Goal: Transaction & Acquisition: Purchase product/service

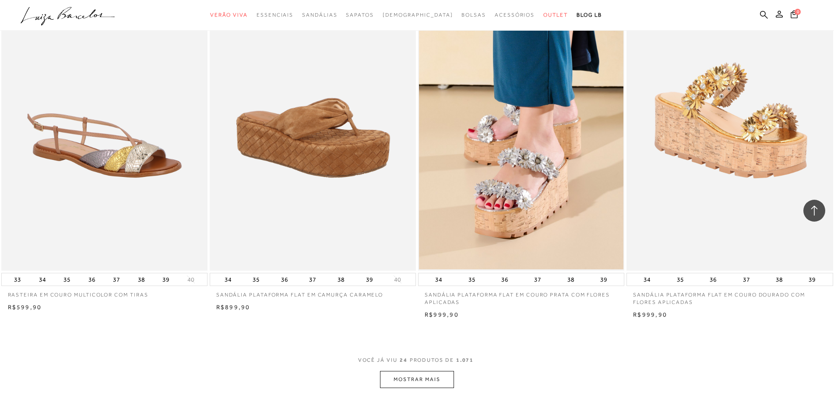
scroll to position [2060, 0]
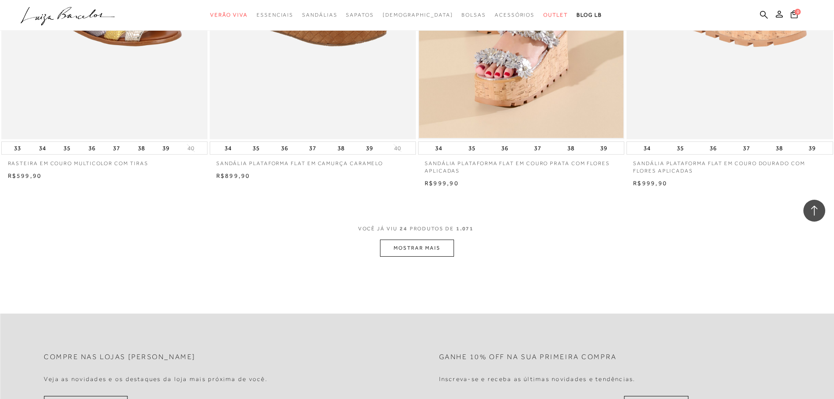
click at [441, 253] on button "MOSTRAR MAIS" at bounding box center [417, 247] width 74 height 17
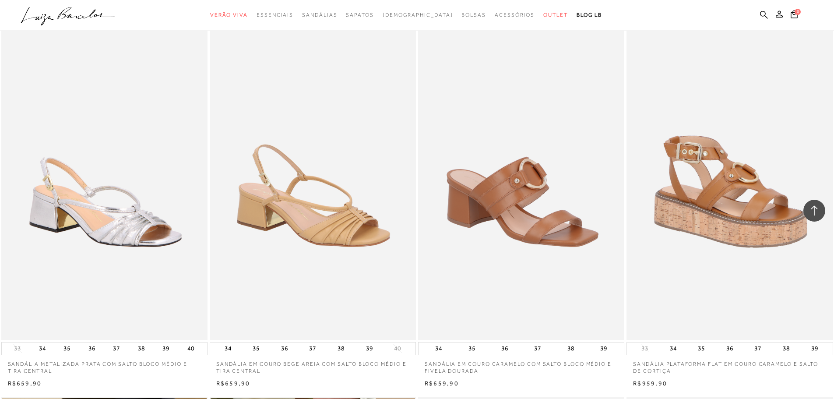
scroll to position [3767, 0]
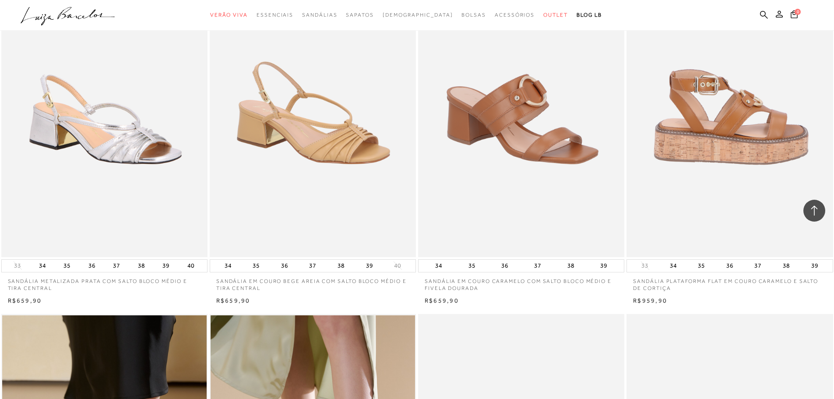
click at [774, 140] on img at bounding box center [729, 102] width 205 height 310
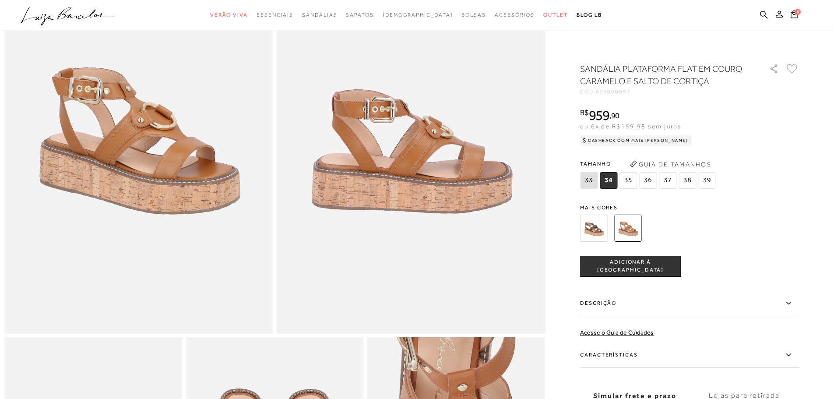
scroll to position [175, 0]
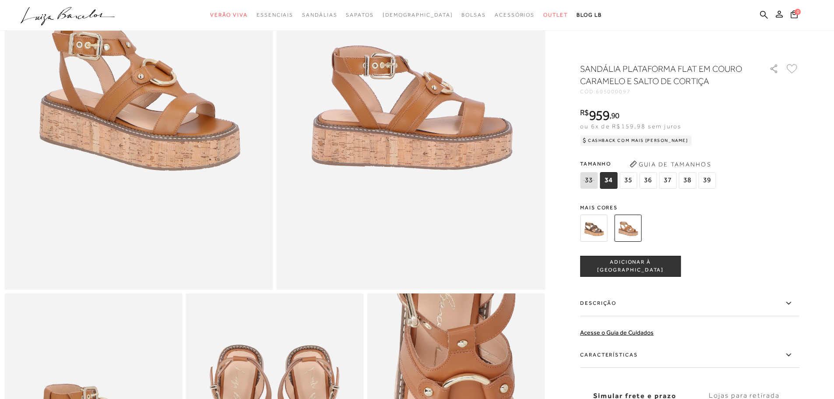
click at [712, 305] on label "Descrição" at bounding box center [689, 303] width 219 height 25
click at [0, 0] on input "Descrição" at bounding box center [0, 0] width 0 height 0
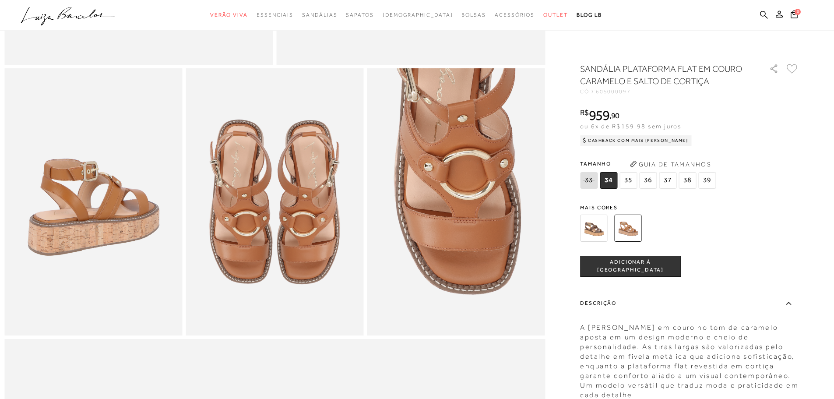
scroll to position [482, 0]
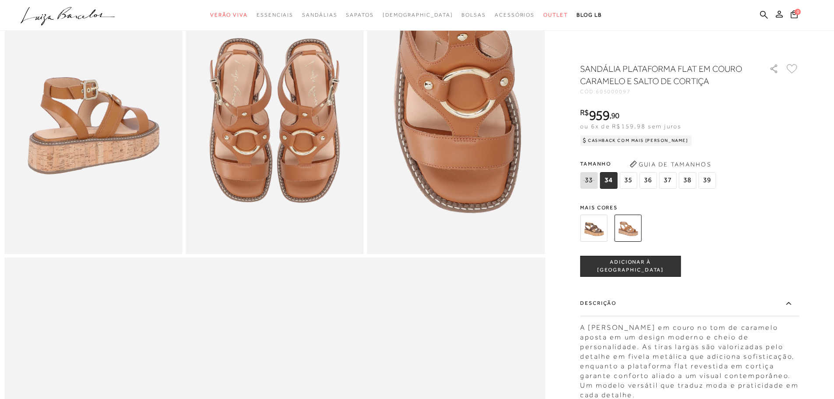
click at [753, 234] on div at bounding box center [679, 228] width 204 height 32
click at [790, 302] on icon at bounding box center [788, 303] width 11 height 11
click at [0, 0] on input "Descrição" at bounding box center [0, 0] width 0 height 0
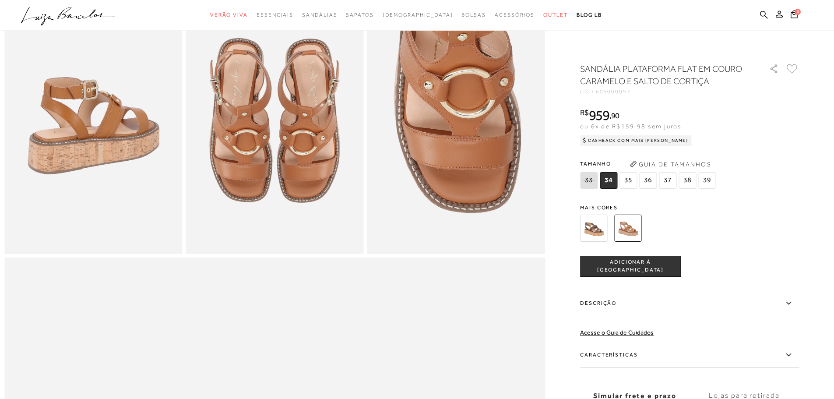
scroll to position [525, 0]
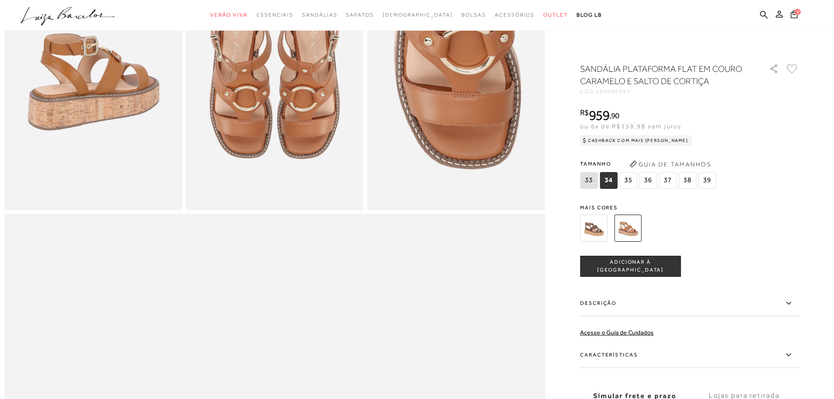
click at [764, 356] on label "Características" at bounding box center [689, 354] width 219 height 25
click at [0, 0] on input "Características" at bounding box center [0, 0] width 0 height 0
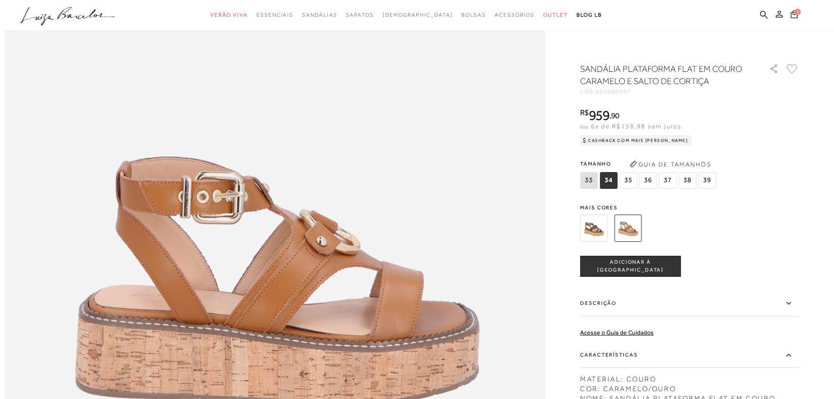
scroll to position [685, 0]
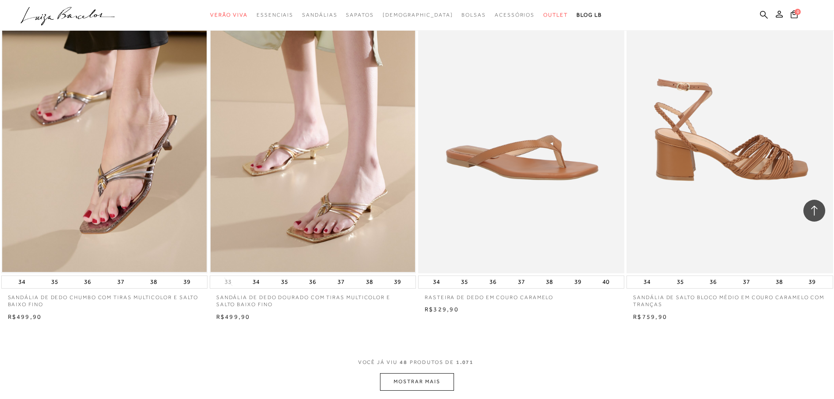
scroll to position [4293, 0]
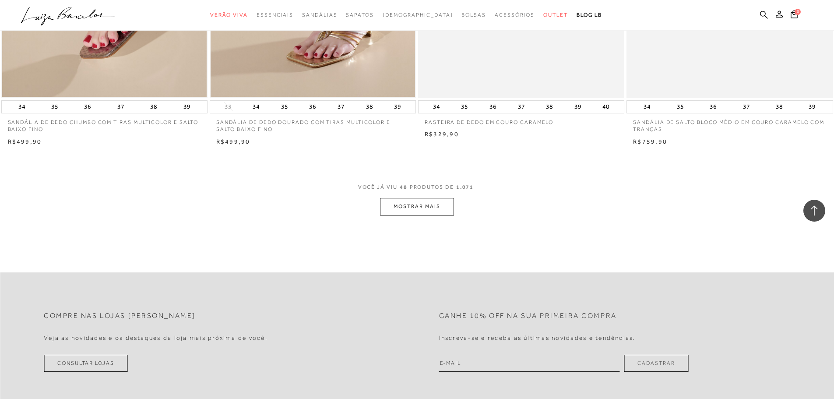
click at [440, 215] on button "MOSTRAR MAIS" at bounding box center [417, 206] width 74 height 17
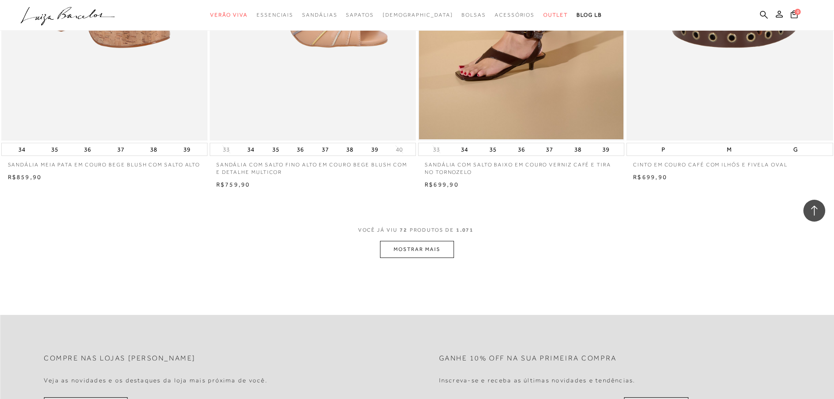
scroll to position [6394, 0]
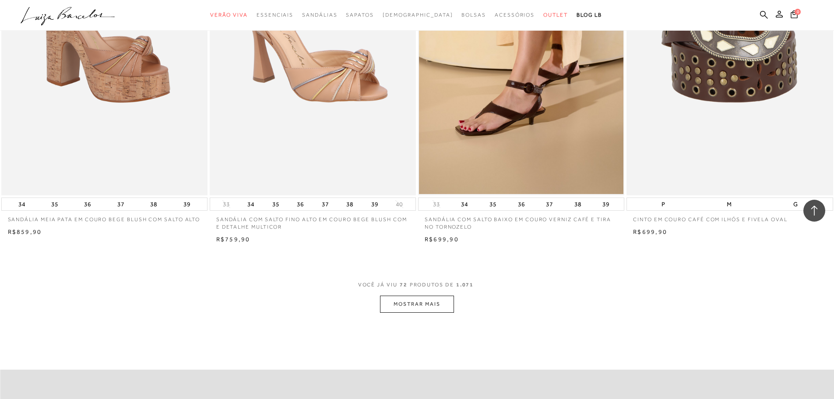
click at [411, 313] on button "MOSTRAR MAIS" at bounding box center [417, 304] width 74 height 17
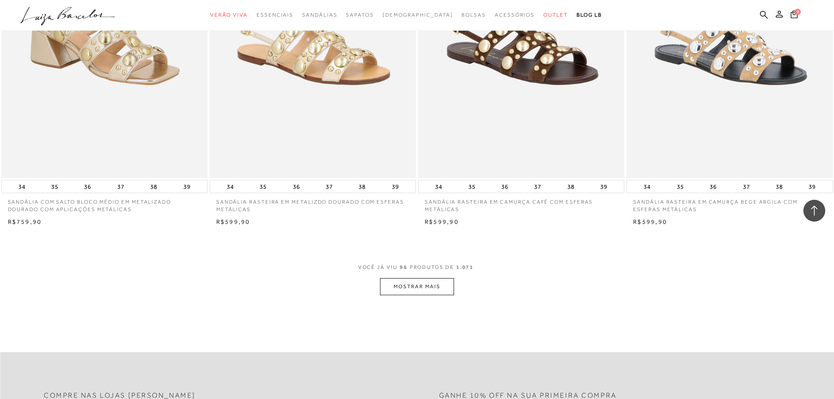
scroll to position [8671, 0]
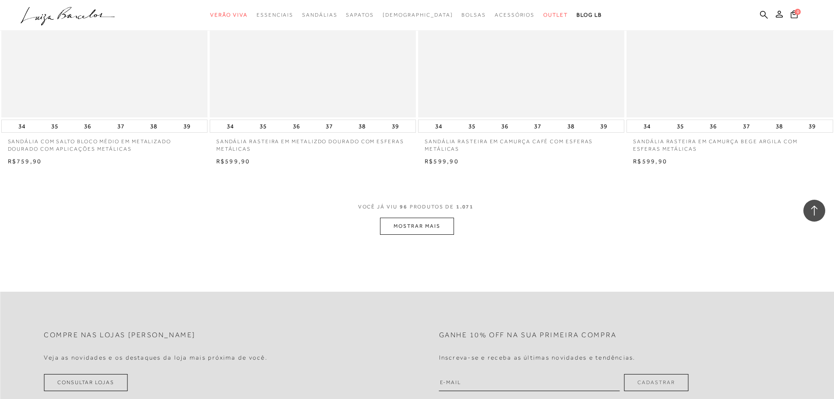
click at [407, 231] on button "MOSTRAR MAIS" at bounding box center [417, 226] width 74 height 17
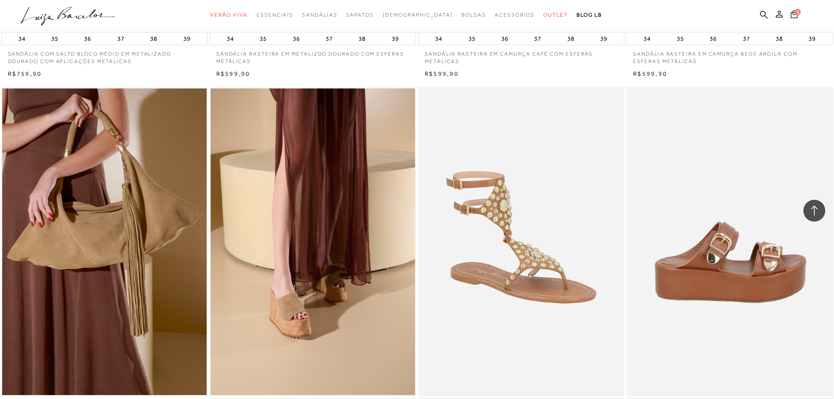
scroll to position [8846, 0]
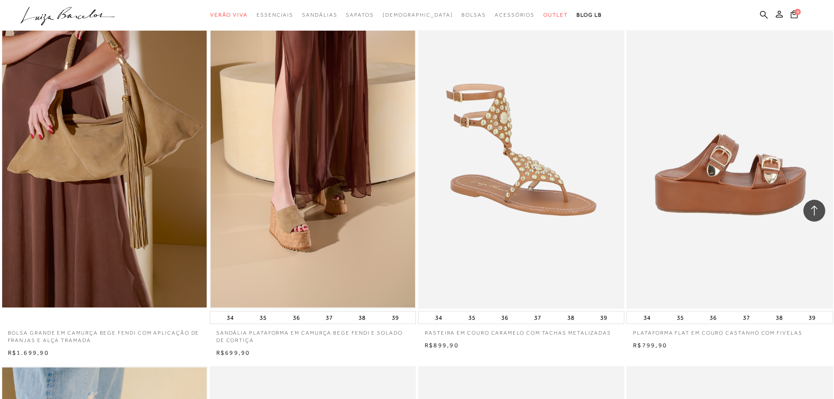
click at [770, 198] on img at bounding box center [729, 155] width 205 height 310
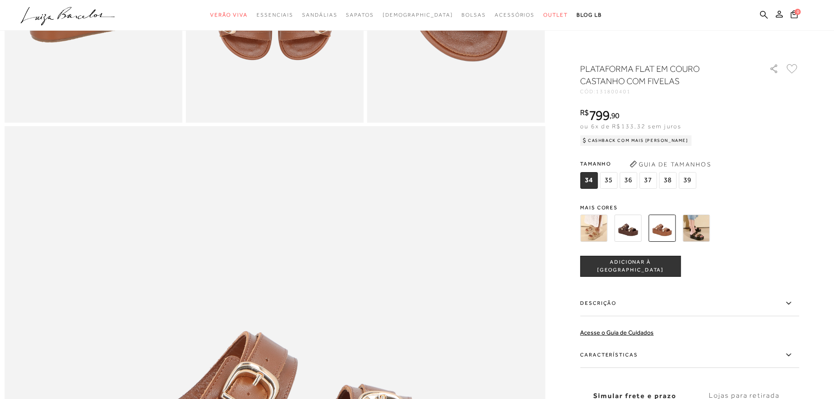
scroll to position [744, 0]
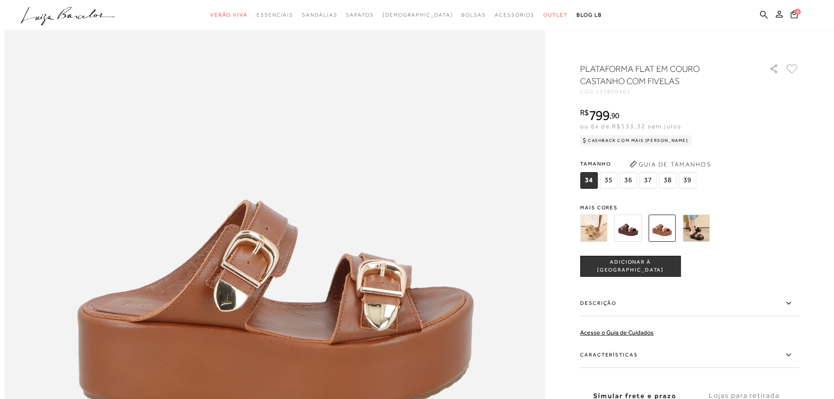
click at [684, 361] on label "Características" at bounding box center [689, 354] width 219 height 25
click at [0, 0] on input "Características" at bounding box center [0, 0] width 0 height 0
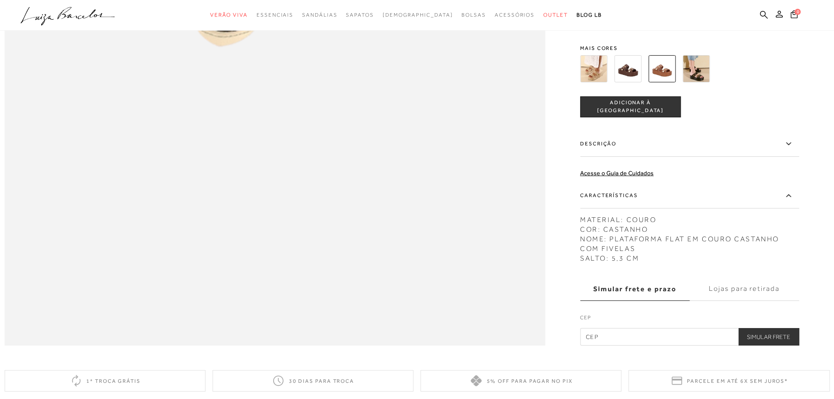
scroll to position [1204, 0]
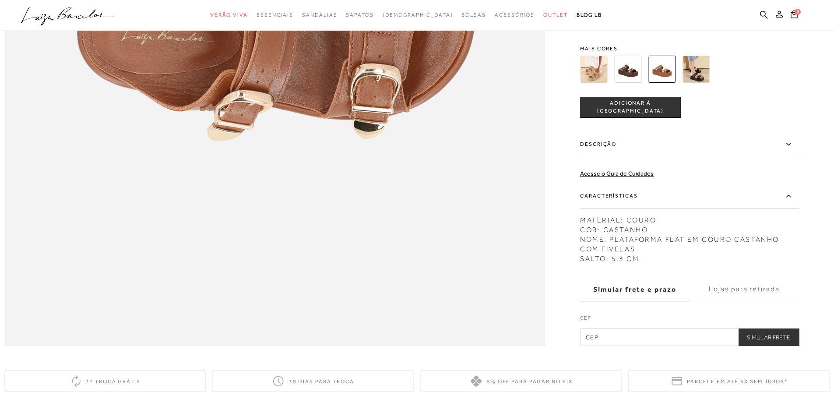
click at [612, 157] on label "Descrição" at bounding box center [689, 144] width 219 height 25
click at [0, 0] on input "Descrição" at bounding box center [0, 0] width 0 height 0
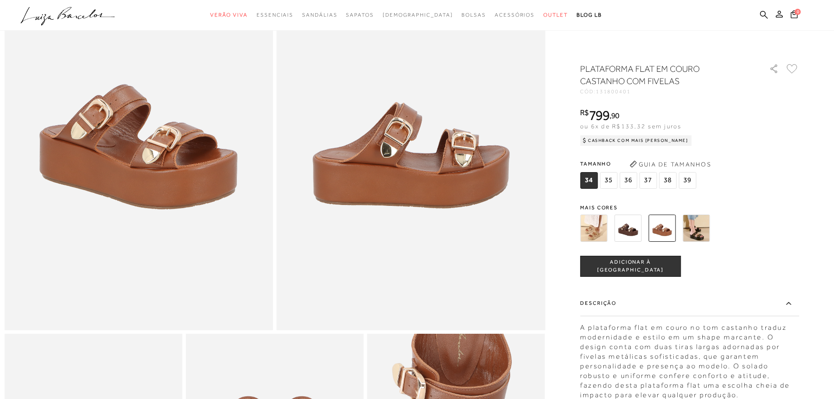
scroll to position [0, 0]
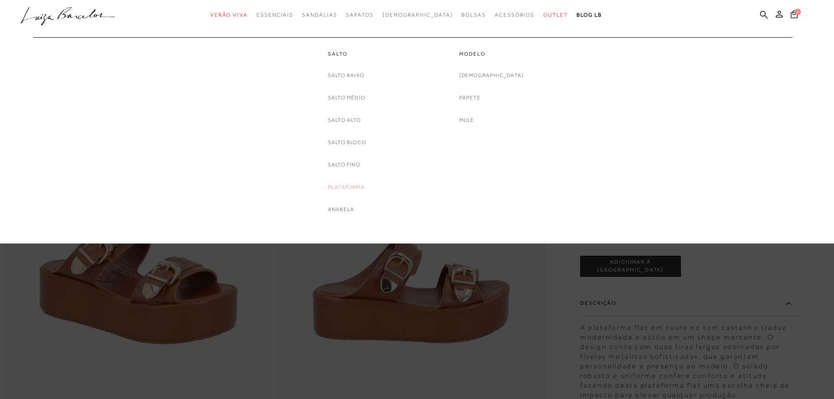
click at [339, 185] on link "Plataforma" at bounding box center [346, 187] width 37 height 9
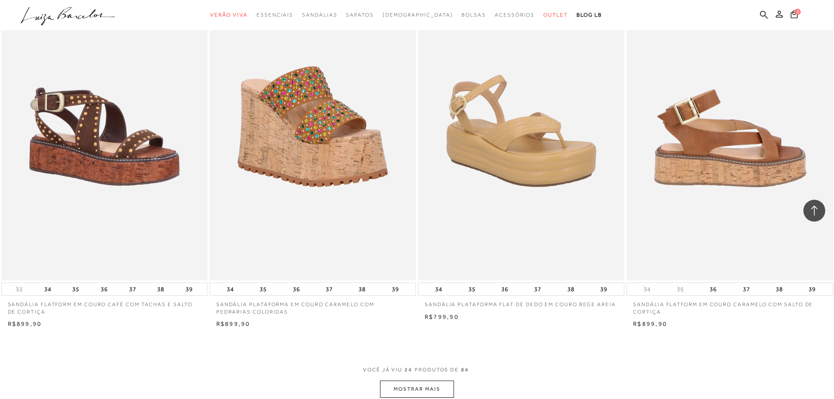
scroll to position [2058, 0]
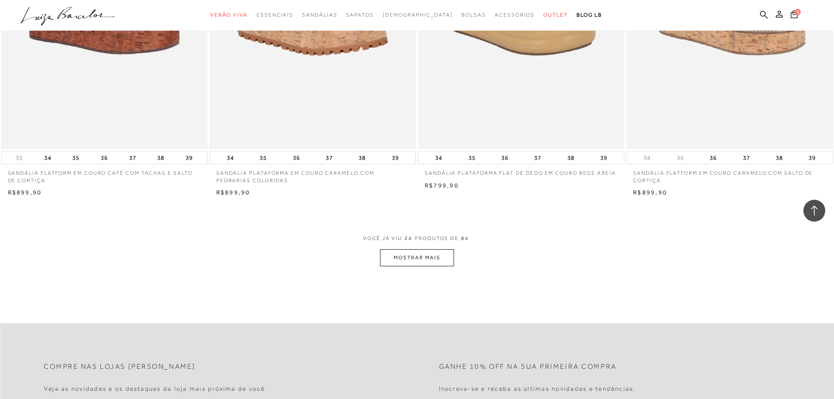
click at [414, 260] on button "MOSTRAR MAIS" at bounding box center [417, 257] width 74 height 17
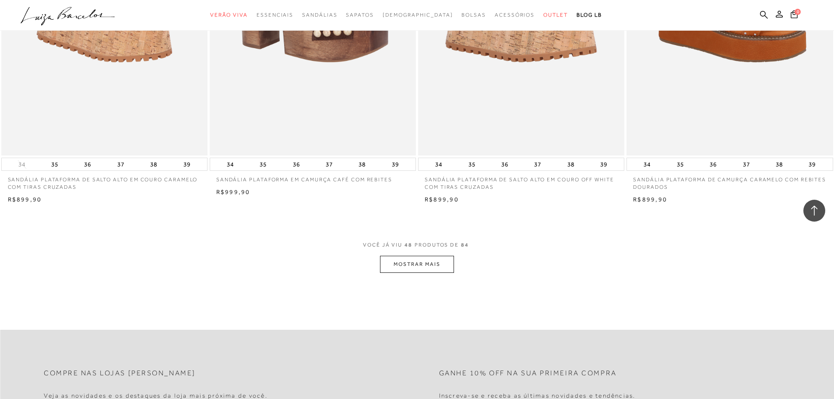
scroll to position [4247, 0]
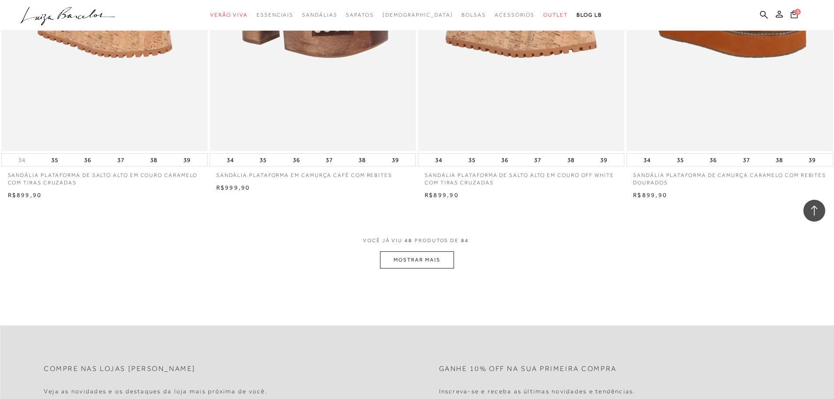
click at [393, 255] on button "MOSTRAR MAIS" at bounding box center [417, 259] width 74 height 17
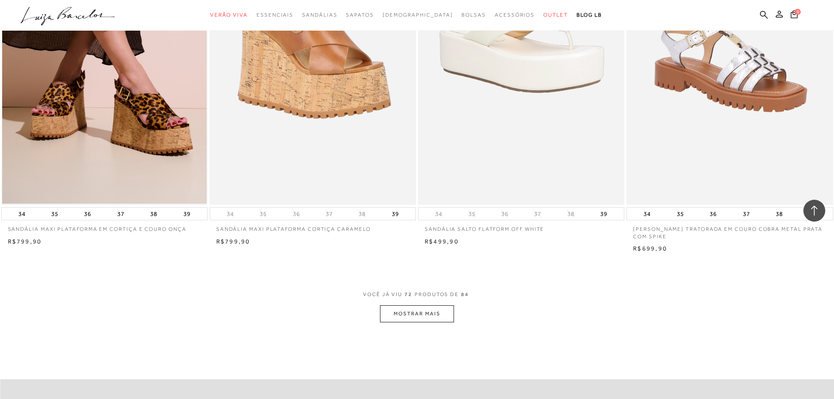
scroll to position [6523, 0]
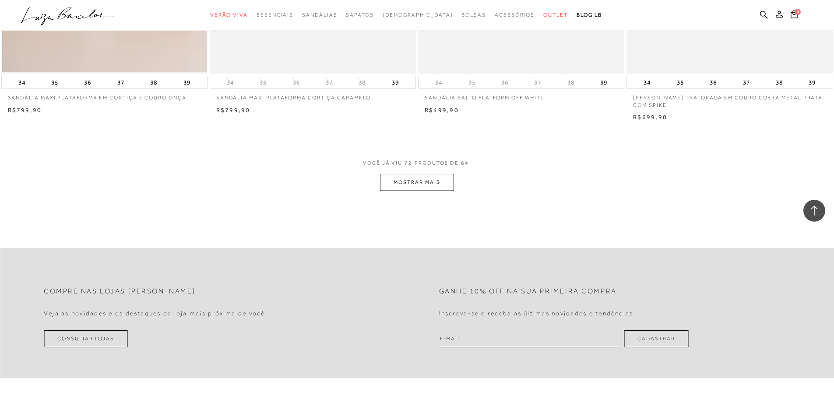
click at [442, 178] on button "MOSTRAR MAIS" at bounding box center [417, 182] width 74 height 17
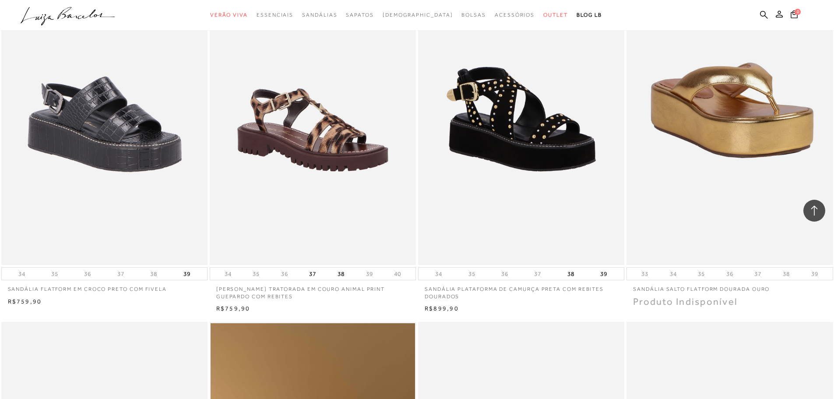
scroll to position [6480, 0]
